Goal: Feedback & Contribution: Contribute content

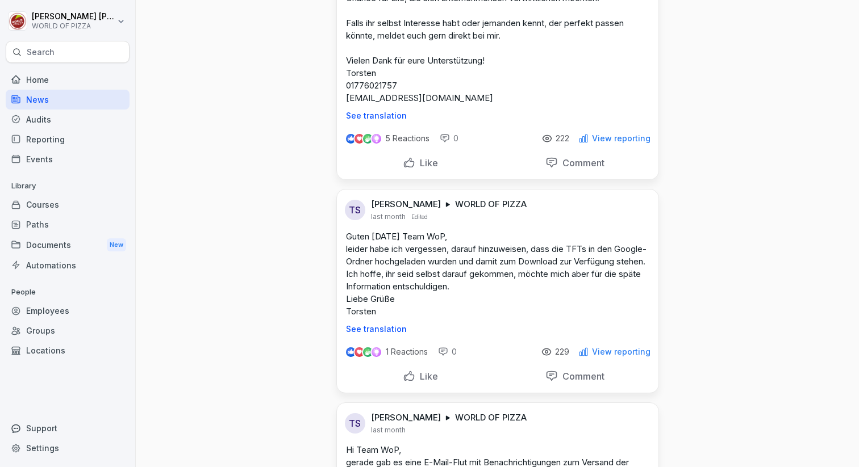
scroll to position [2527, 0]
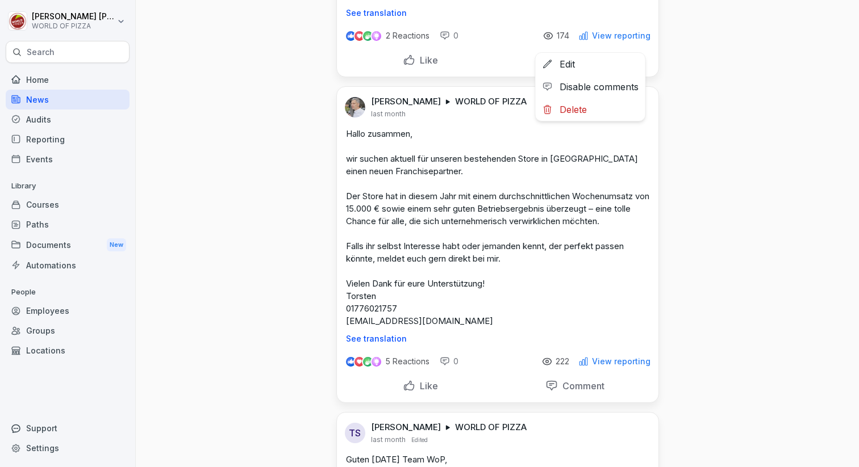
click at [639, 45] on html "[PERSON_NAME] WORLD OF PIZZA Search Home News Audits Reporting Events Library C…" at bounding box center [429, 233] width 859 height 467
click at [564, 61] on div "Edit" at bounding box center [591, 64] width 110 height 23
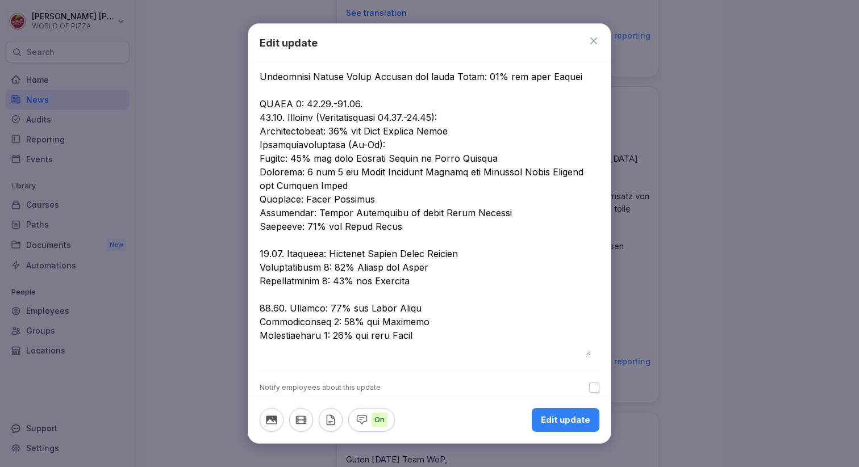
scroll to position [630, 0]
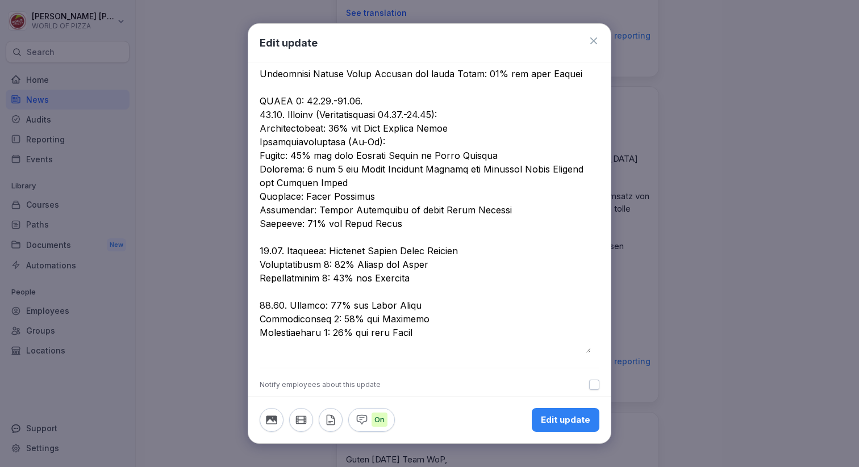
drag, startPoint x: 560, startPoint y: 342, endPoint x: 472, endPoint y: 340, distance: 88.1
drag, startPoint x: 396, startPoint y: 210, endPoint x: 345, endPoint y: 210, distance: 50.5
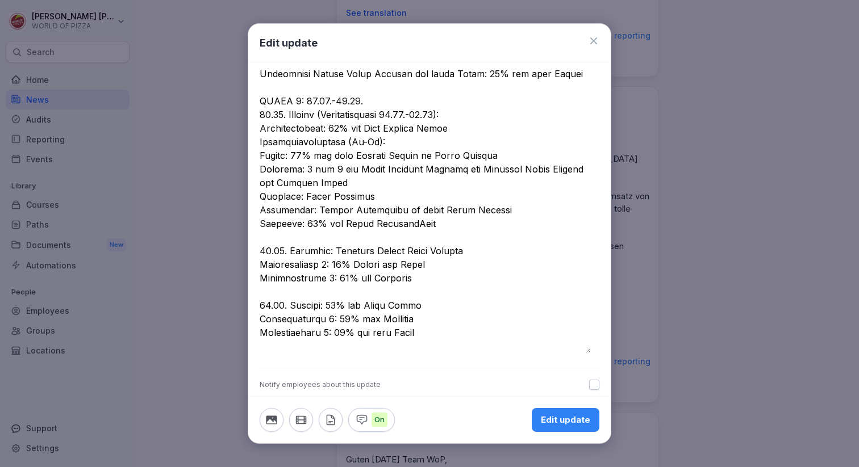
type textarea "**********"
click at [554, 416] on div "Edit update" at bounding box center [565, 420] width 49 height 12
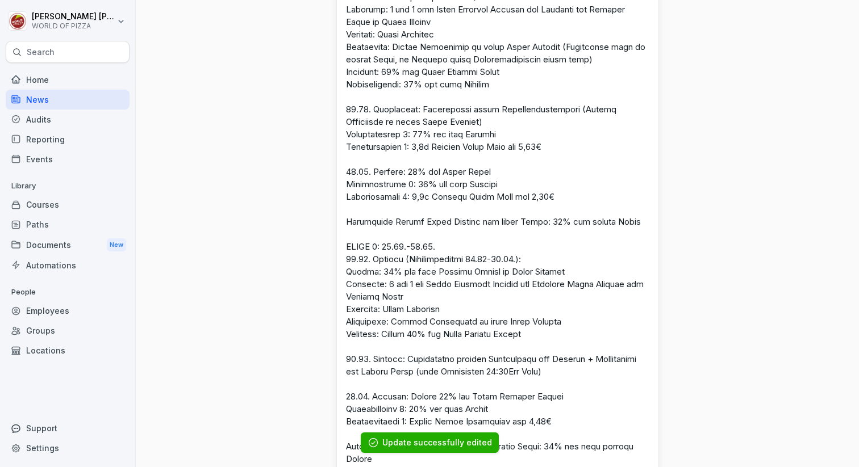
scroll to position [3509, 0]
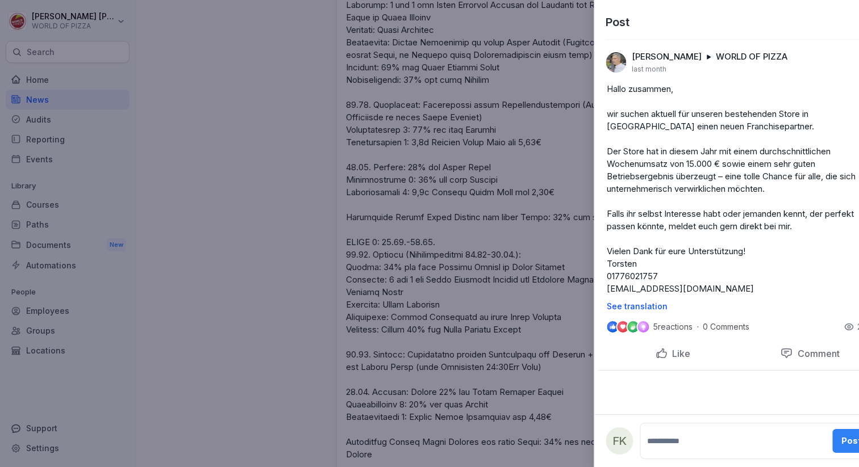
click at [267, 126] on div at bounding box center [429, 233] width 859 height 467
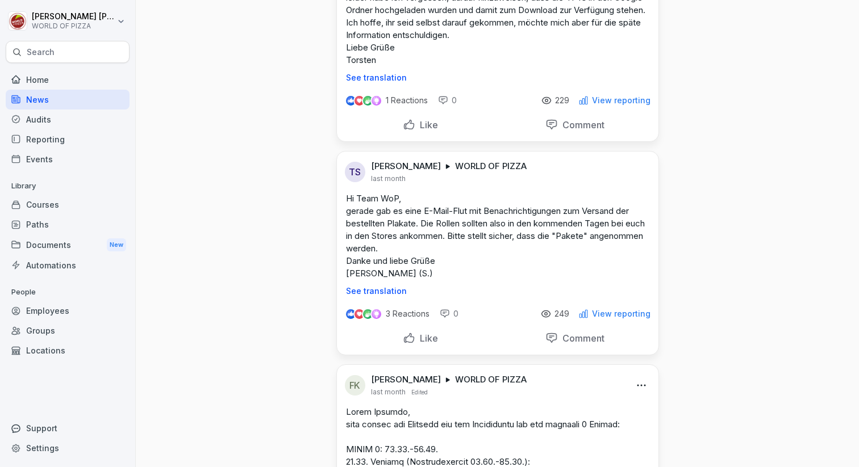
scroll to position [2972, 0]
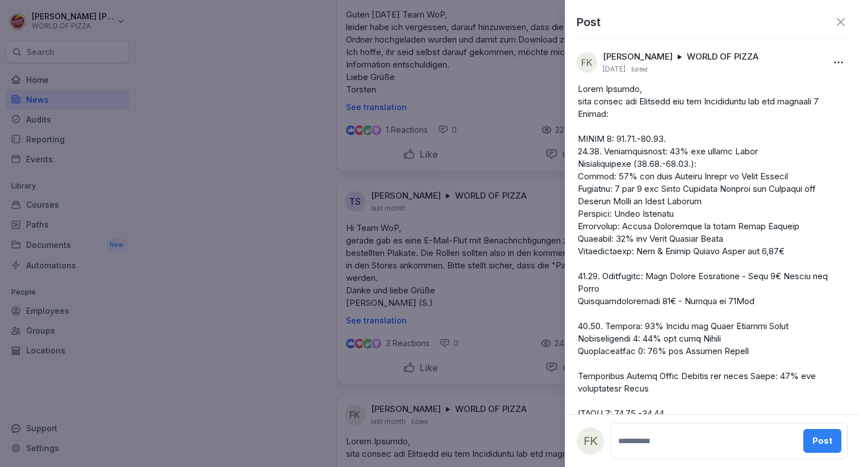
click at [279, 180] on div at bounding box center [429, 233] width 859 height 467
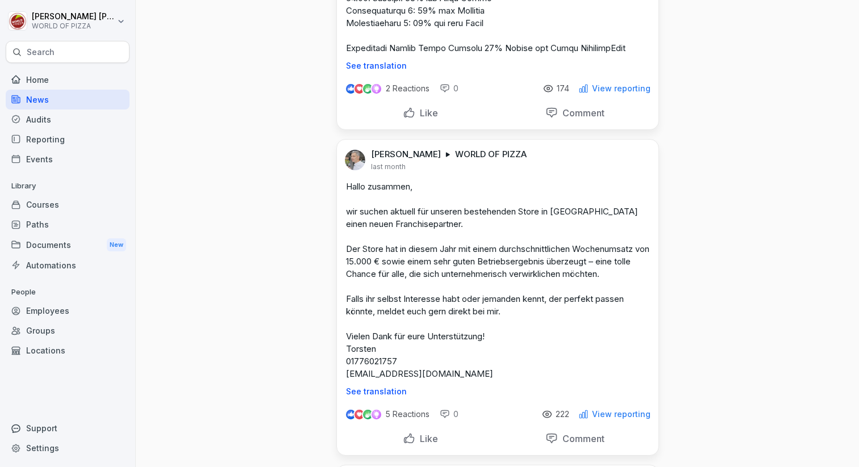
scroll to position [2426, 0]
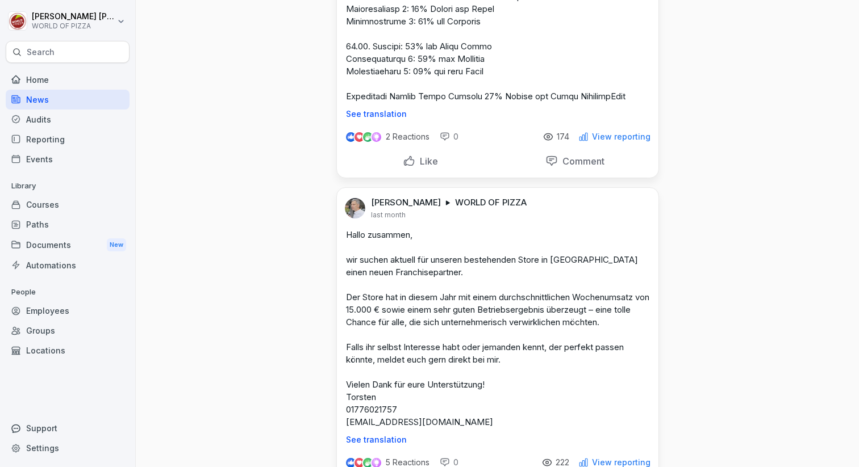
click at [634, 143] on html "[PERSON_NAME] WORLD OF PIZZA Search Home News Audits Reporting Events Library C…" at bounding box center [429, 233] width 859 height 467
click at [586, 165] on div "Edit" at bounding box center [591, 165] width 110 height 23
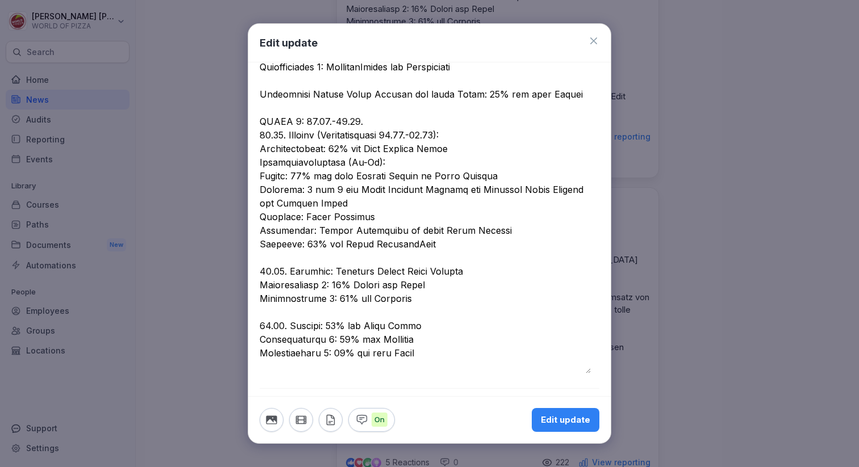
scroll to position [630, 0]
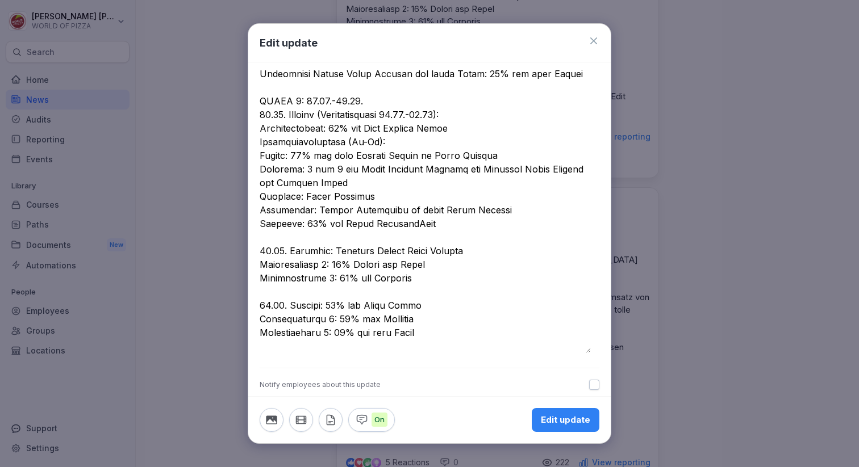
drag, startPoint x: 567, startPoint y: 348, endPoint x: 457, endPoint y: 346, distance: 110.2
type textarea "**********"
click at [561, 416] on div "Edit update" at bounding box center [565, 420] width 49 height 12
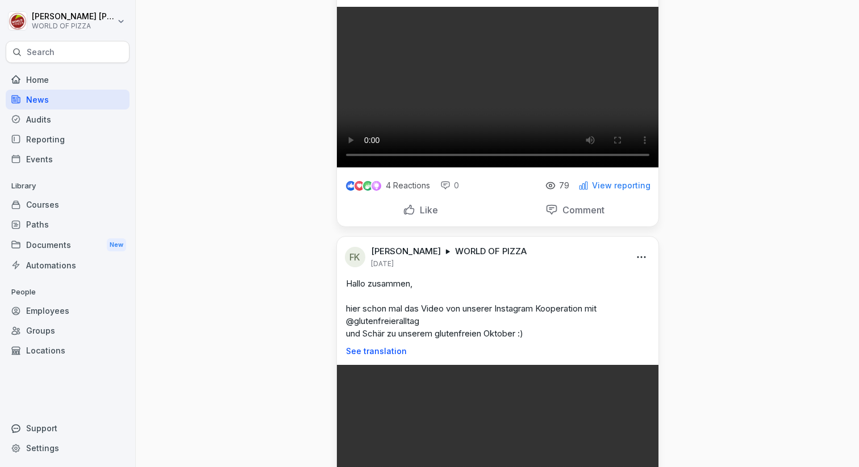
scroll to position [0, 0]
